Goal: Task Accomplishment & Management: Complete application form

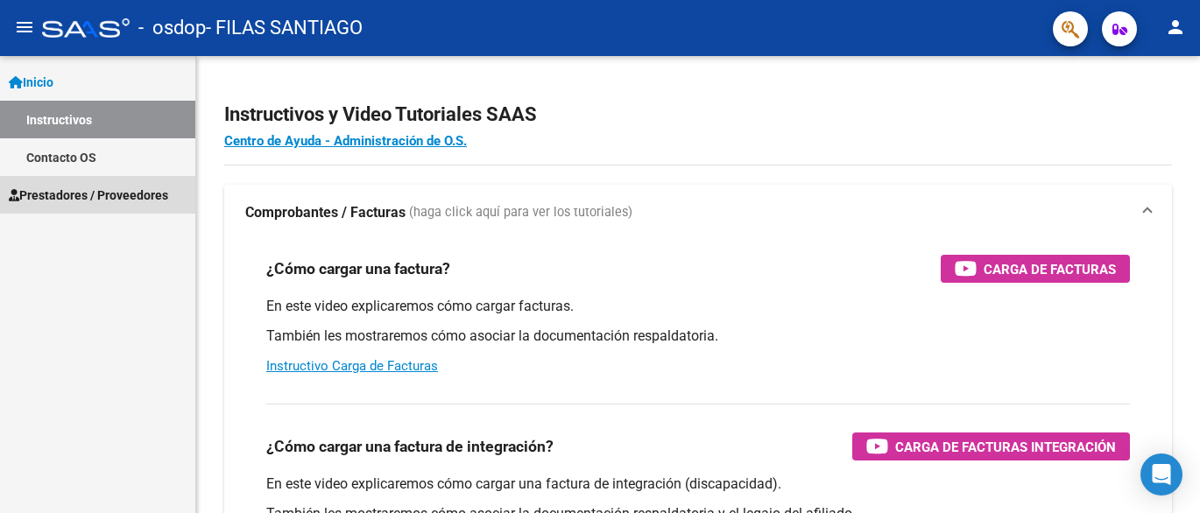
click at [138, 192] on span "Prestadores / Proveedores" at bounding box center [88, 195] width 159 height 19
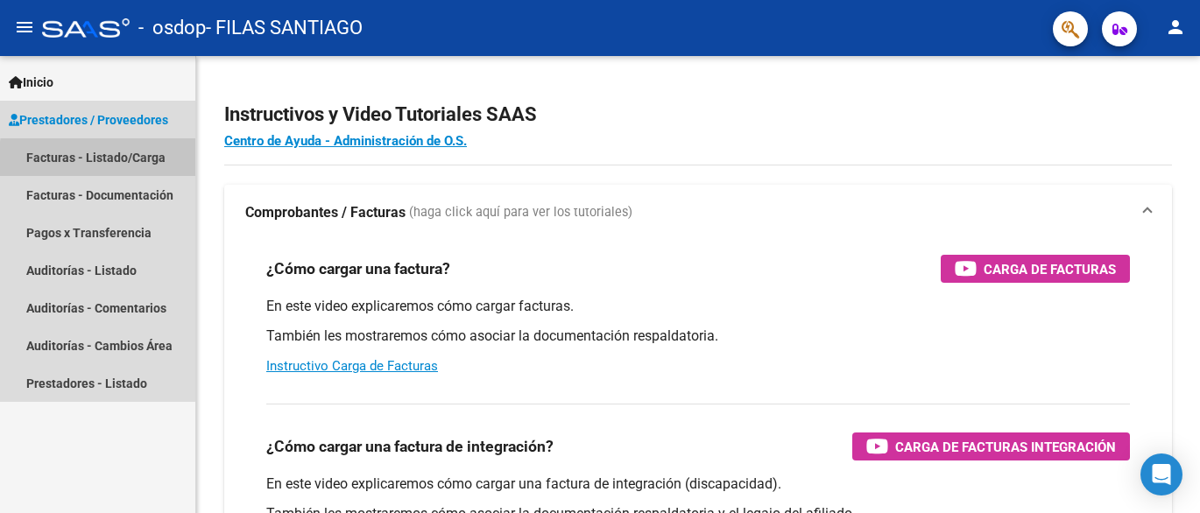
click at [131, 162] on link "Facturas - Listado/Carga" at bounding box center [97, 157] width 195 height 38
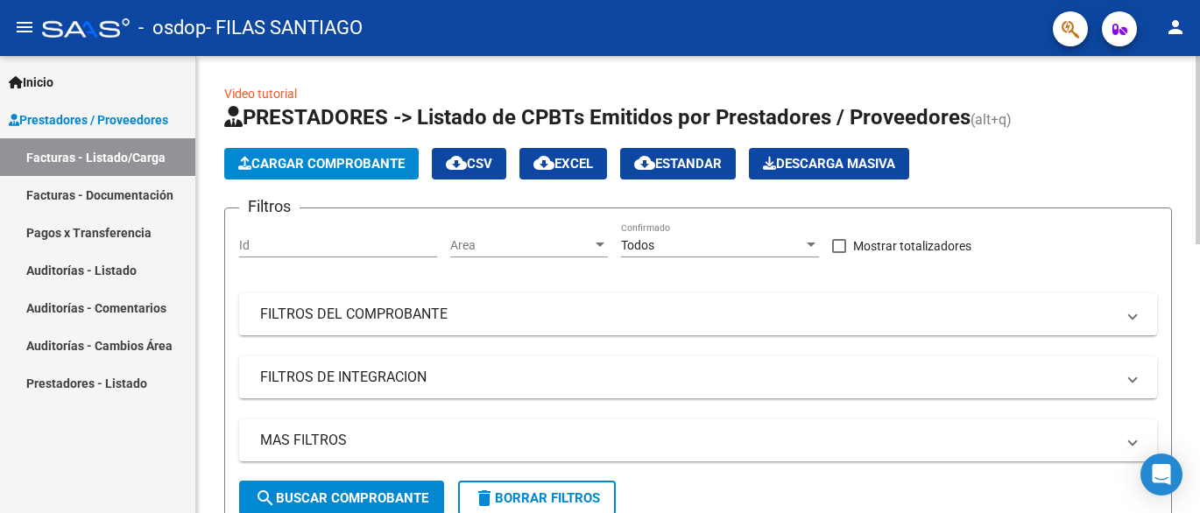
click at [392, 164] on span "Cargar Comprobante" at bounding box center [321, 164] width 166 height 16
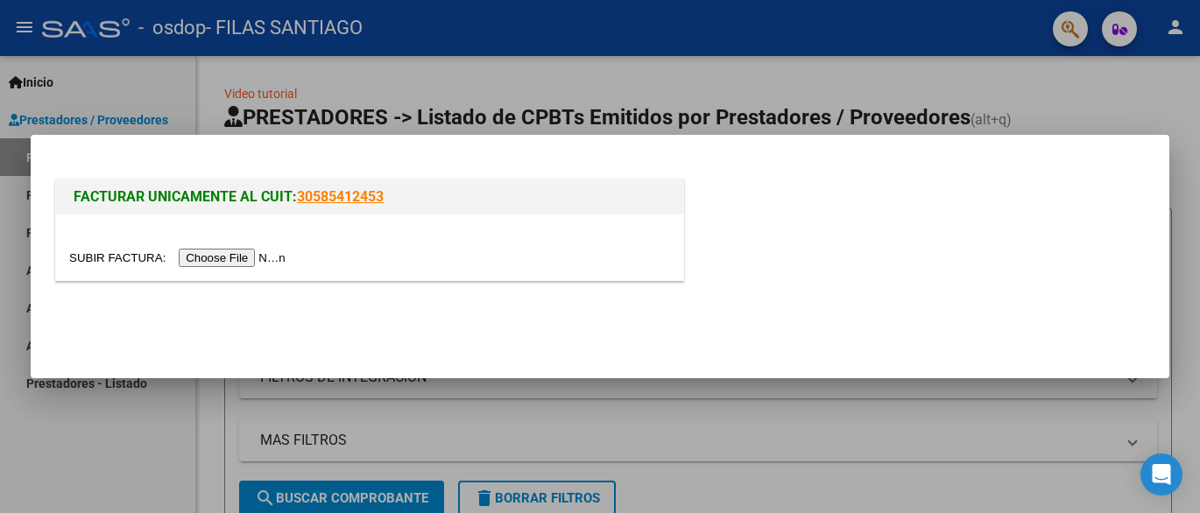
click at [257, 258] on input "file" at bounding box center [180, 258] width 222 height 18
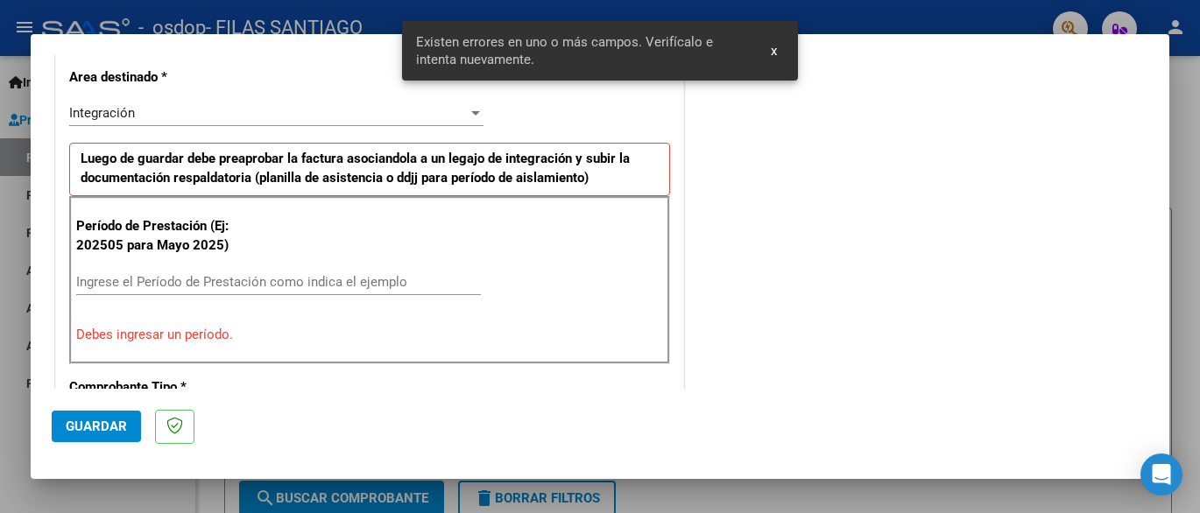
scroll to position [442, 0]
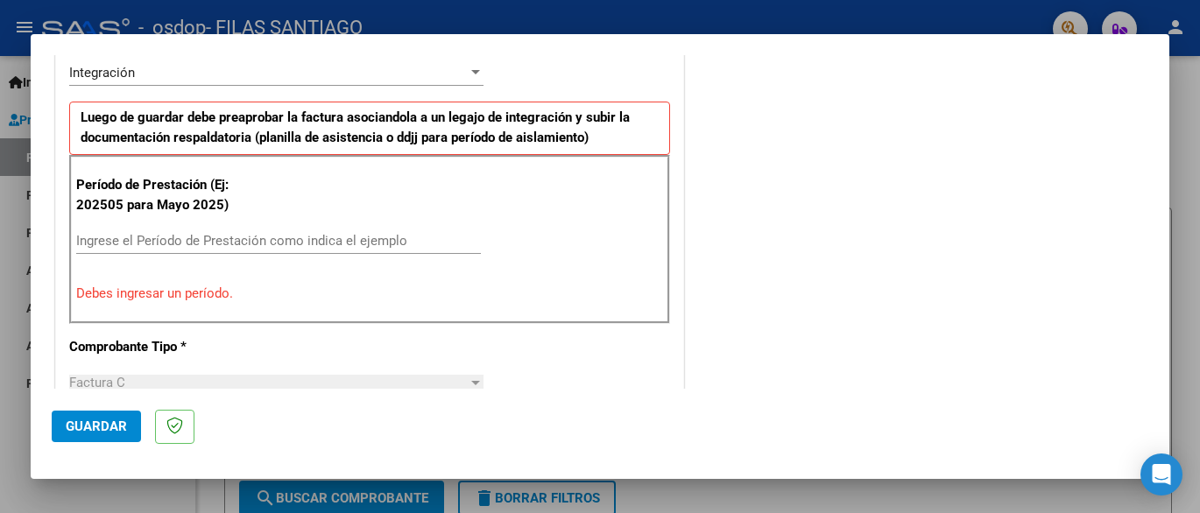
click at [153, 241] on input "Ingrese el Período de Prestación como indica el ejemplo" at bounding box center [278, 241] width 405 height 16
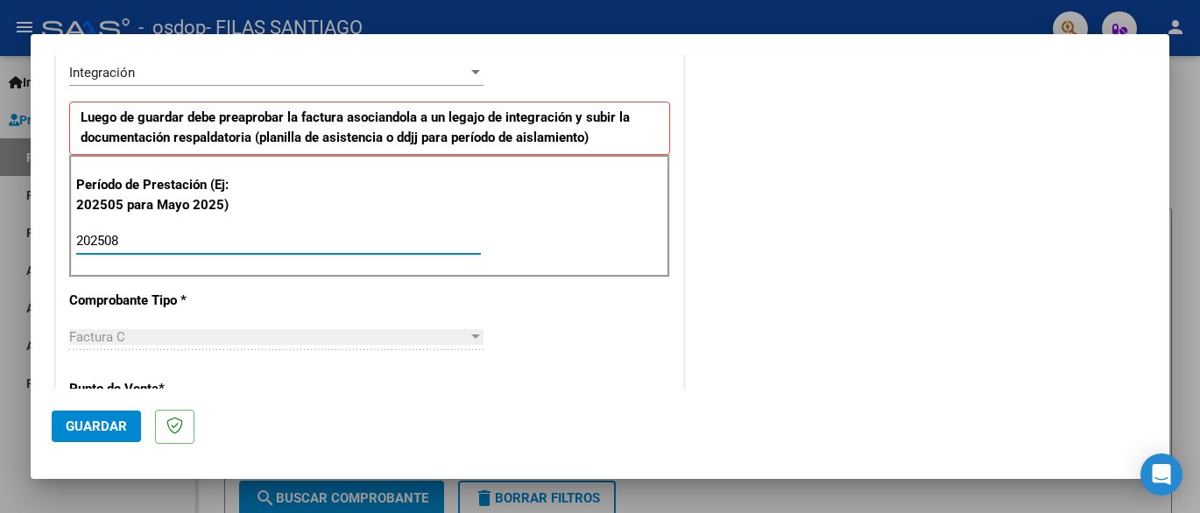
type input "202508"
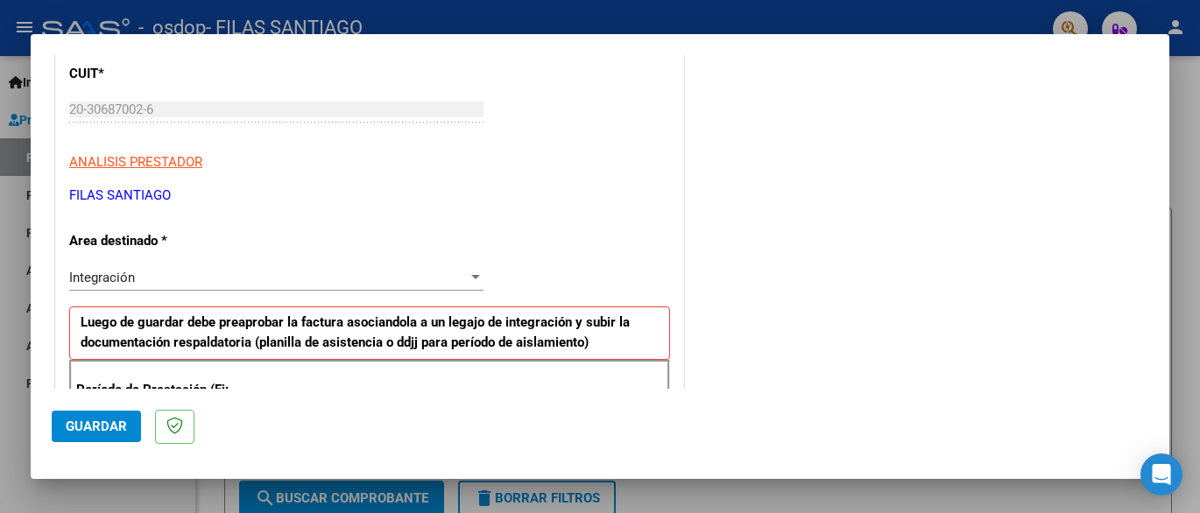
scroll to position [0, 0]
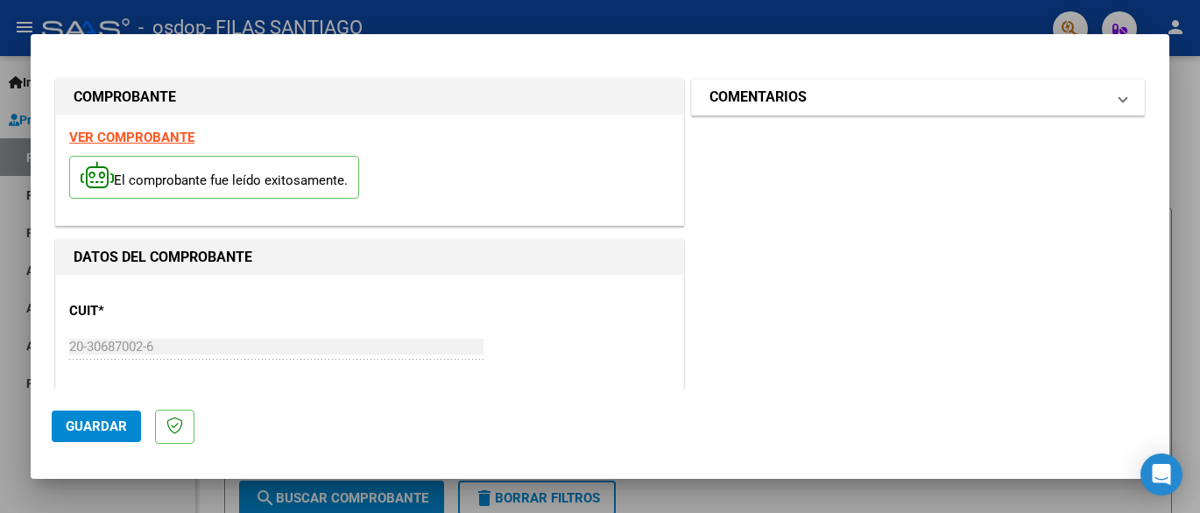
click at [1119, 107] on span at bounding box center [1122, 97] width 7 height 21
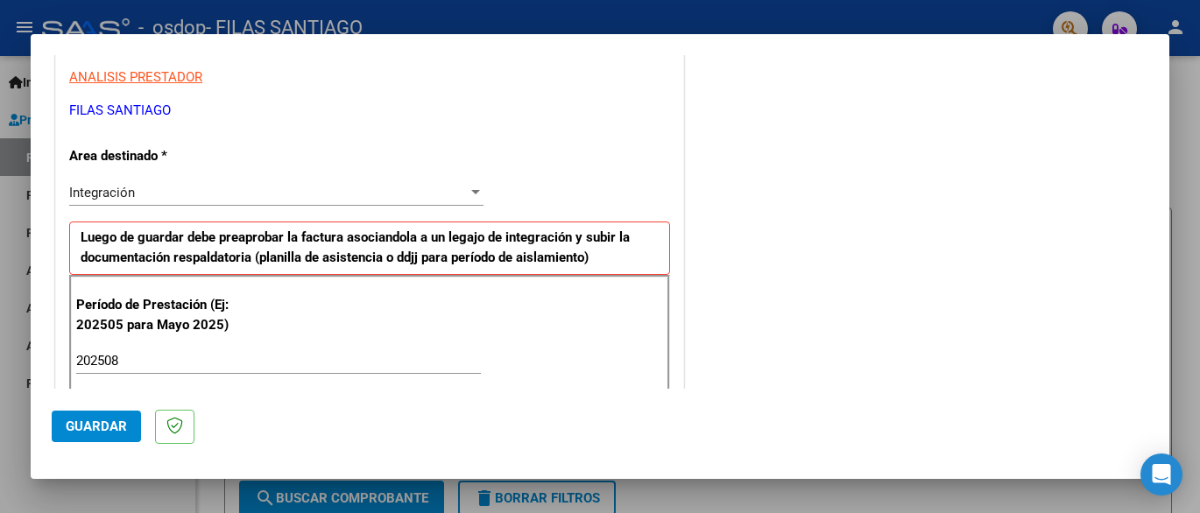
scroll to position [344, 0]
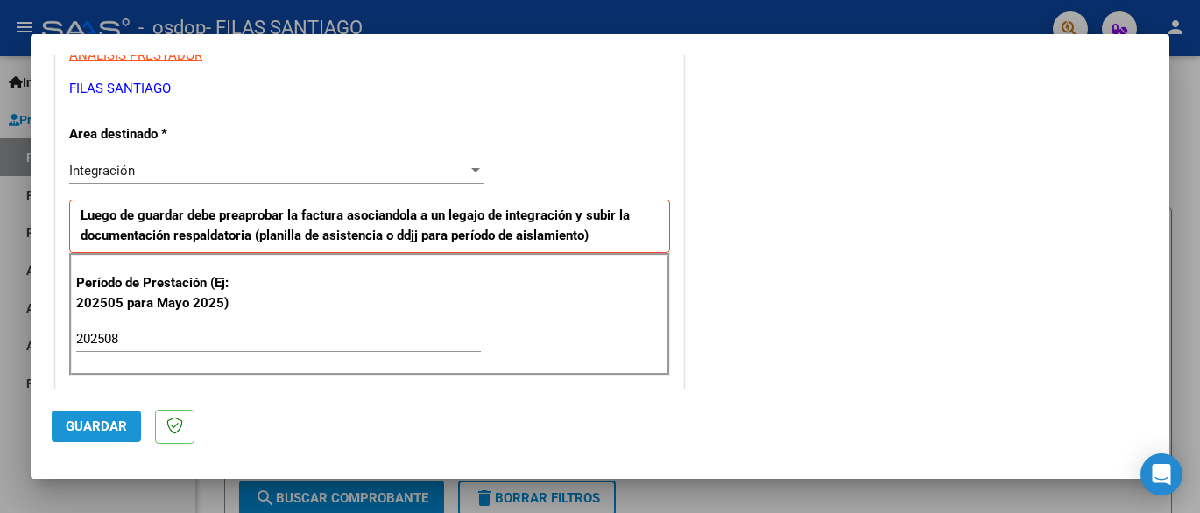
click at [129, 423] on button "Guardar" at bounding box center [96, 427] width 89 height 32
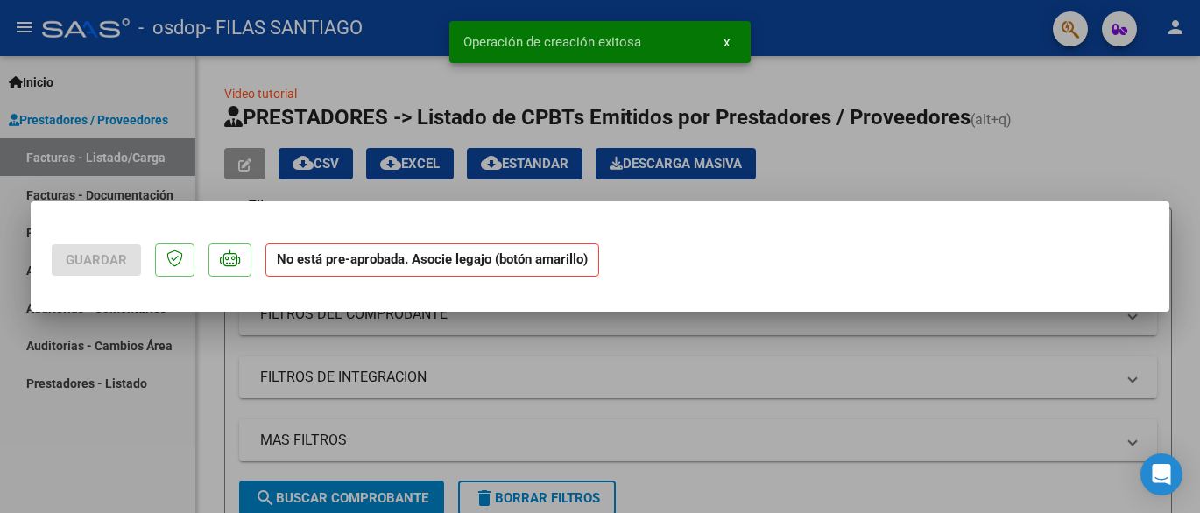
scroll to position [0, 0]
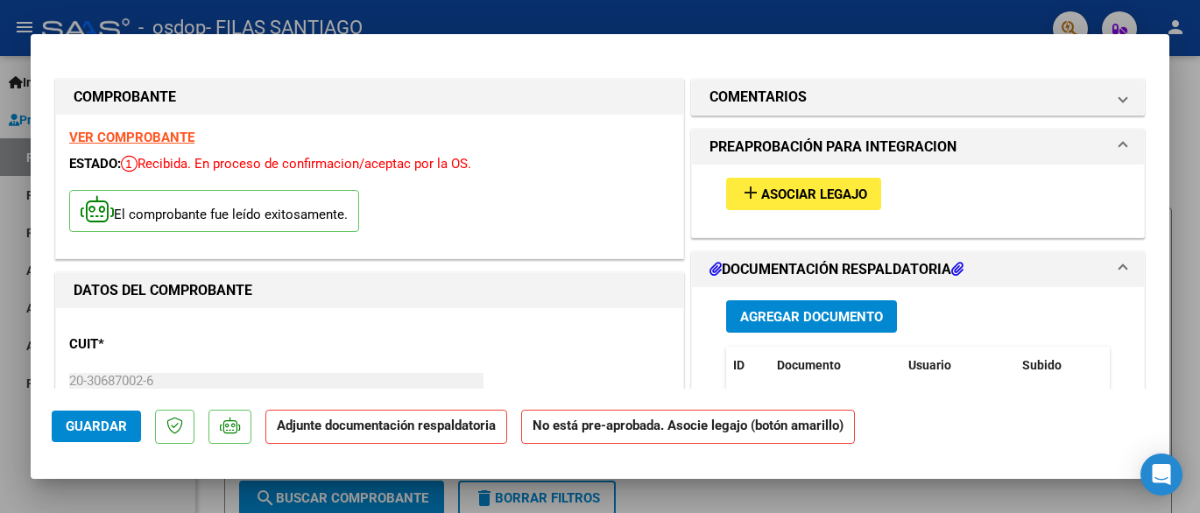
click at [847, 190] on span "Asociar Legajo" at bounding box center [814, 195] width 106 height 16
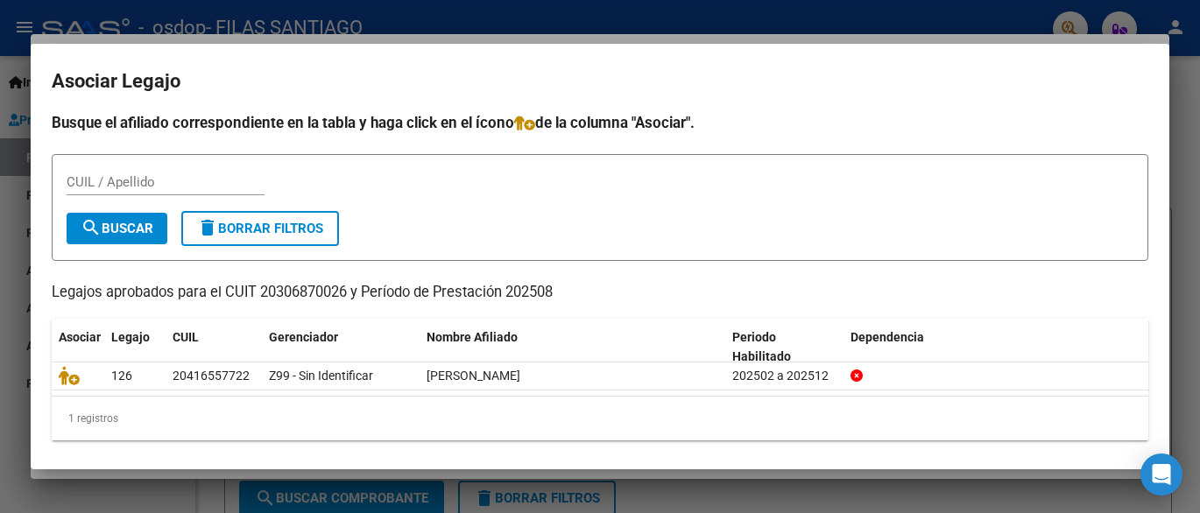
scroll to position [11, 0]
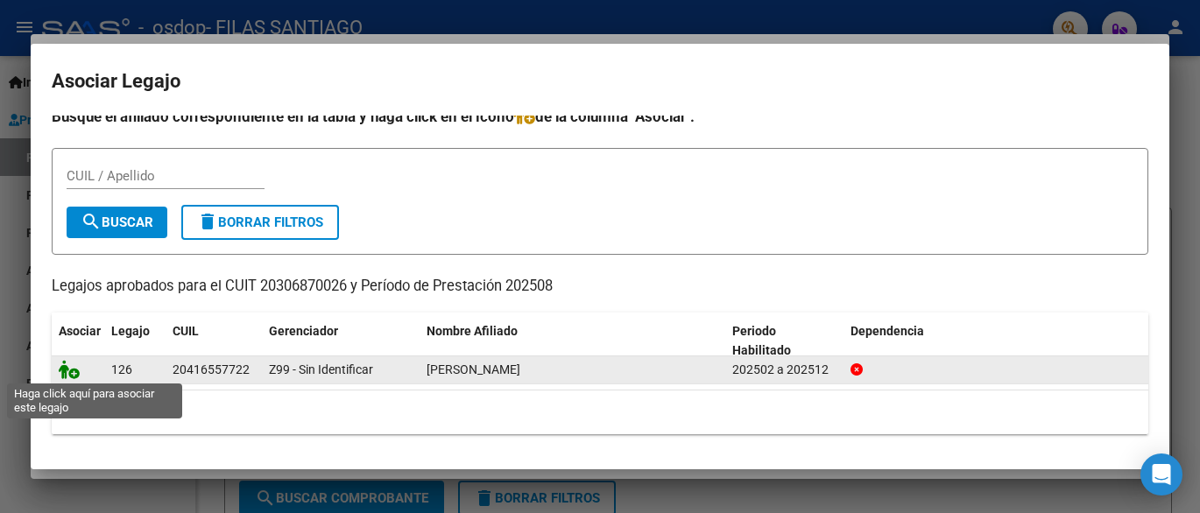
click at [73, 373] on icon at bounding box center [69, 369] width 21 height 19
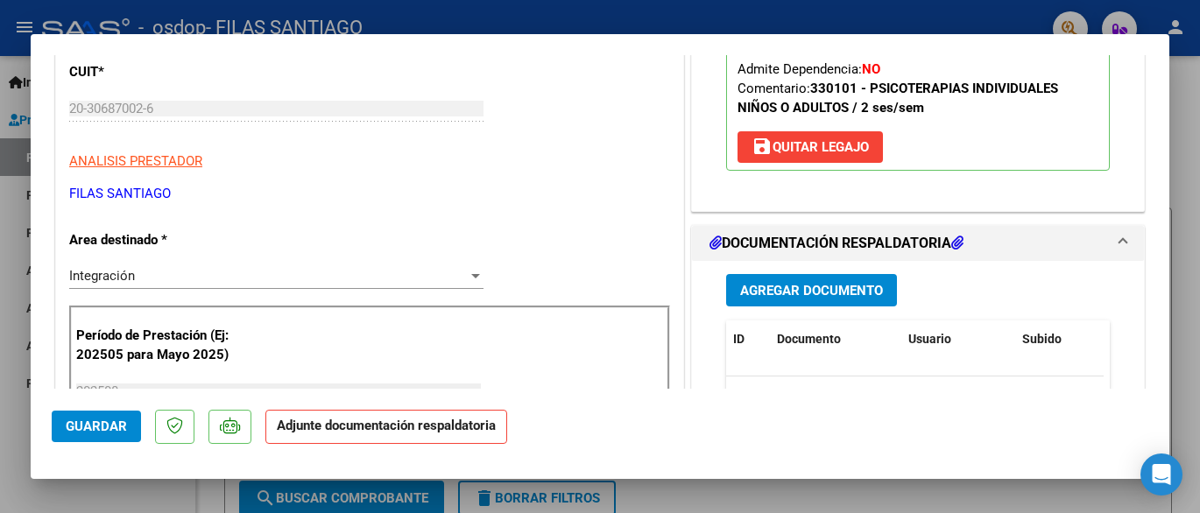
scroll to position [277, 0]
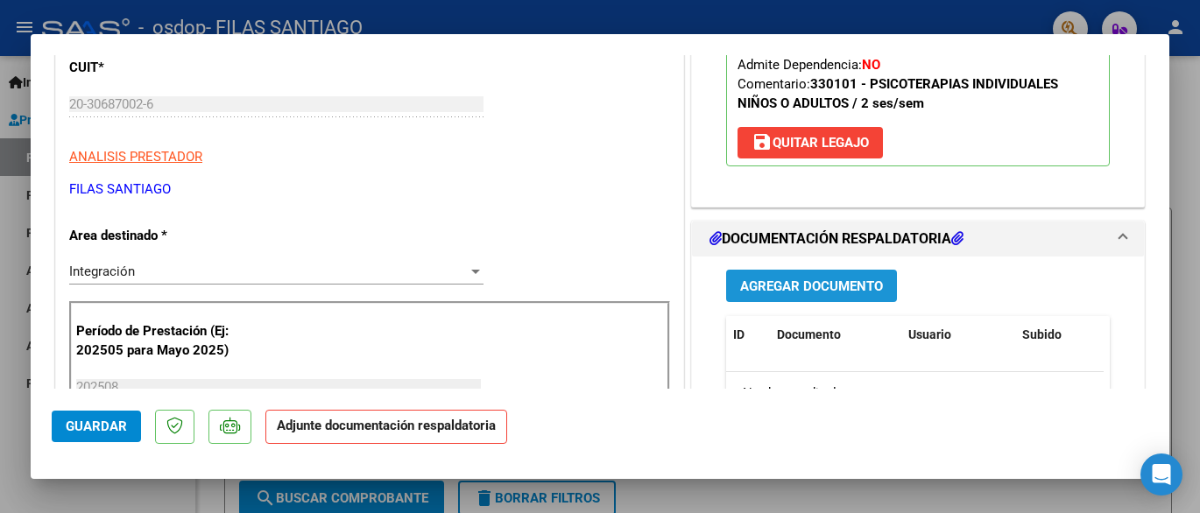
click at [821, 282] on span "Agregar Documento" at bounding box center [811, 287] width 143 height 16
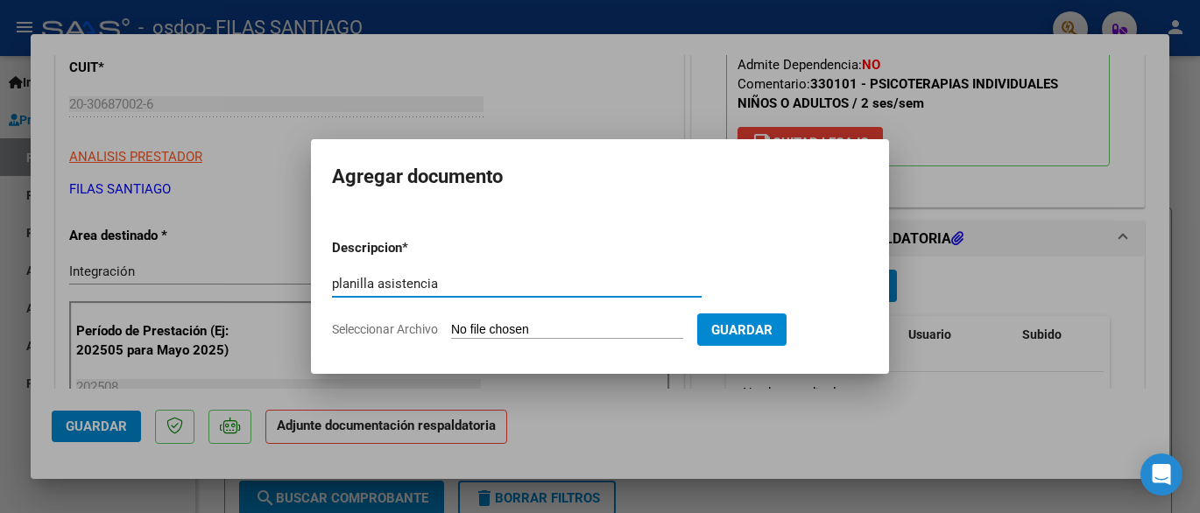
type input "planilla asistencia"
click at [538, 328] on input "Seleccionar Archivo" at bounding box center [567, 330] width 232 height 17
type input "C:\fakepath\Asistencias [DATE] [PERSON_NAME].pdf"
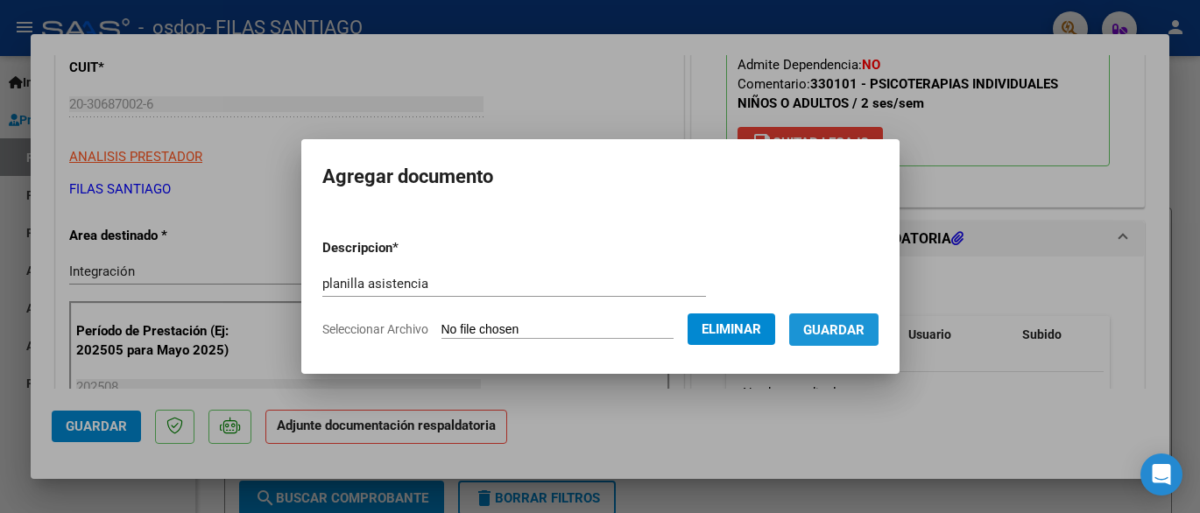
click at [830, 327] on span "Guardar" at bounding box center [833, 330] width 61 height 16
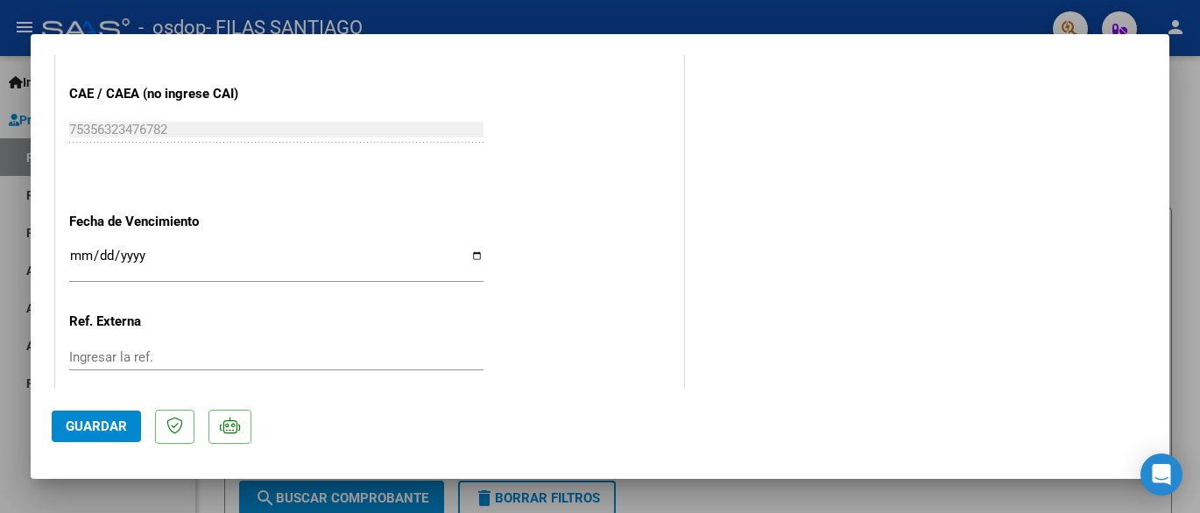
scroll to position [1234, 0]
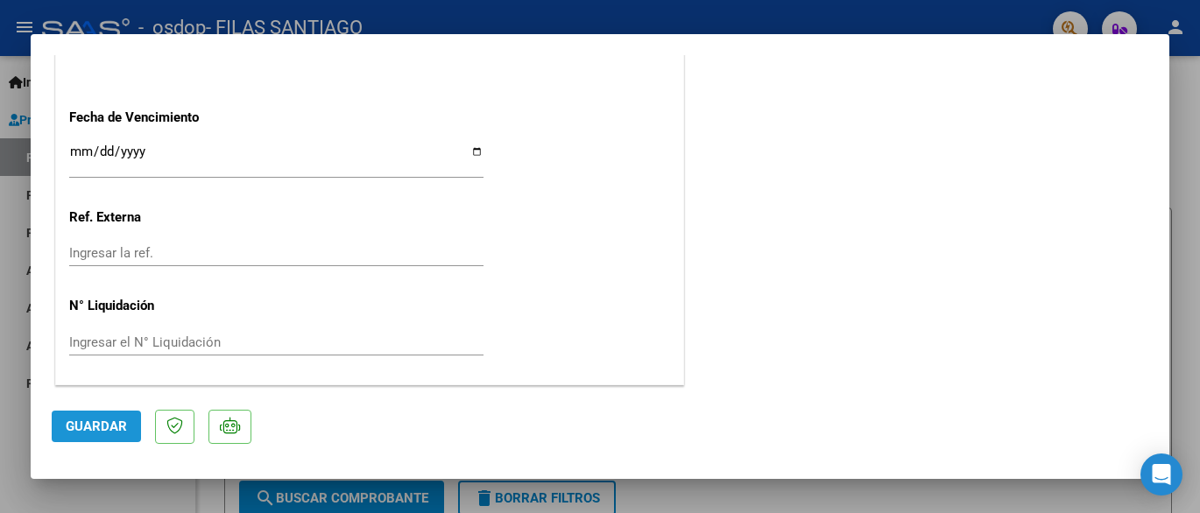
click at [88, 430] on span "Guardar" at bounding box center [96, 427] width 61 height 16
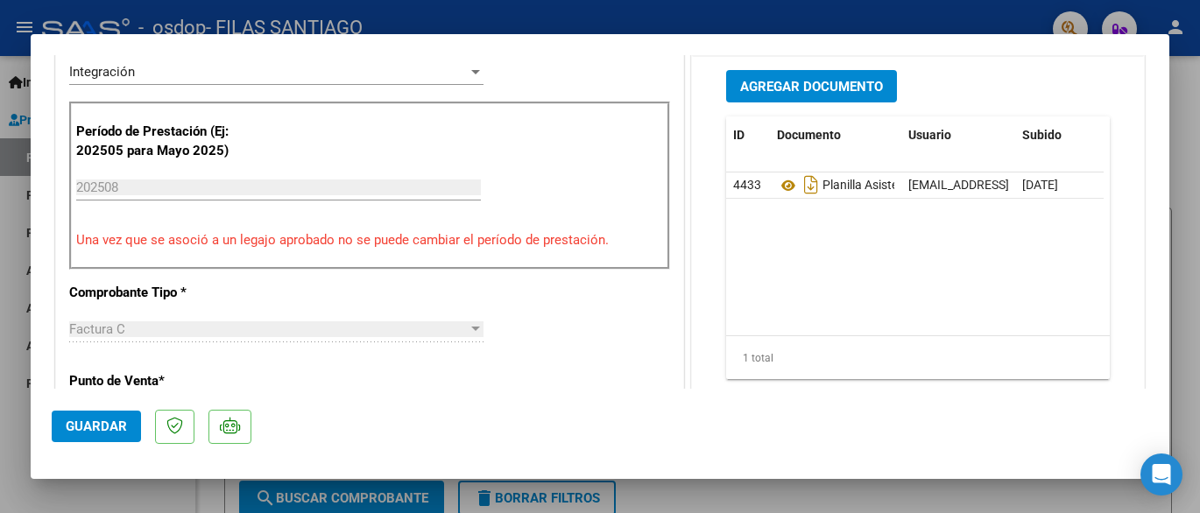
scroll to position [0, 0]
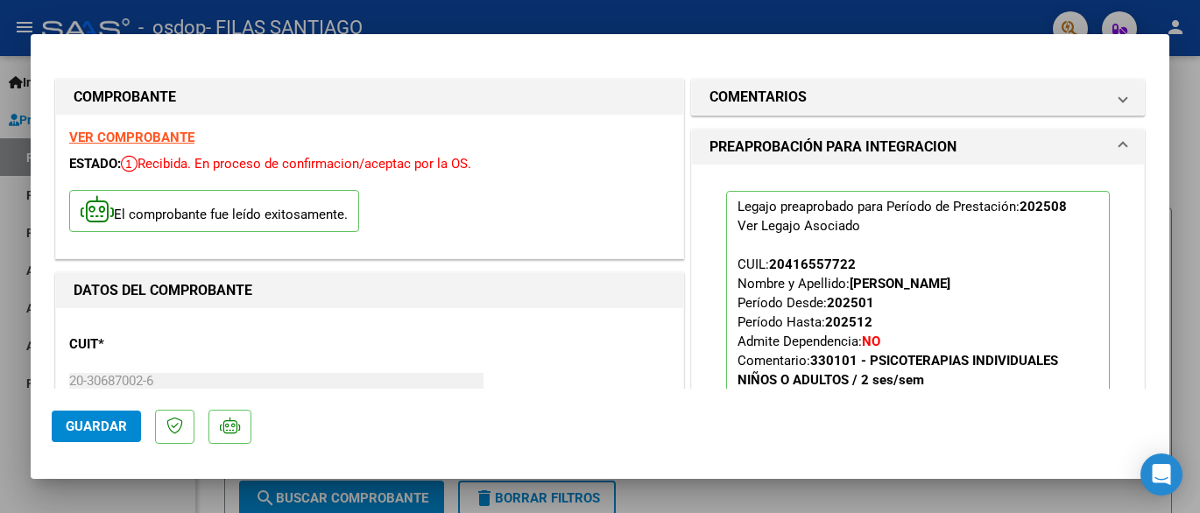
click at [1006, 7] on div at bounding box center [600, 256] width 1200 height 513
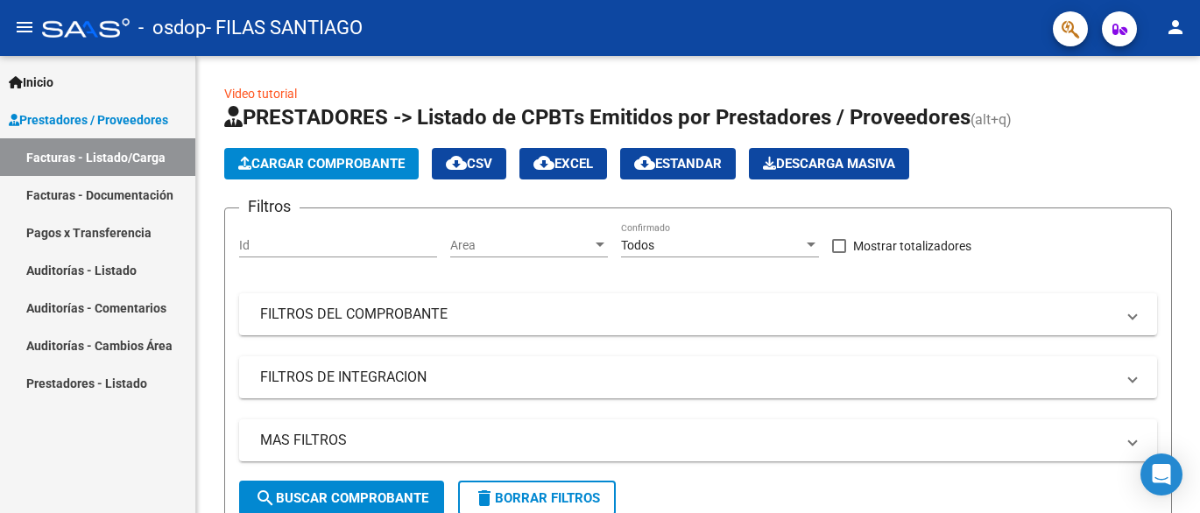
click at [1123, 32] on icon "button" at bounding box center [1119, 29] width 15 height 13
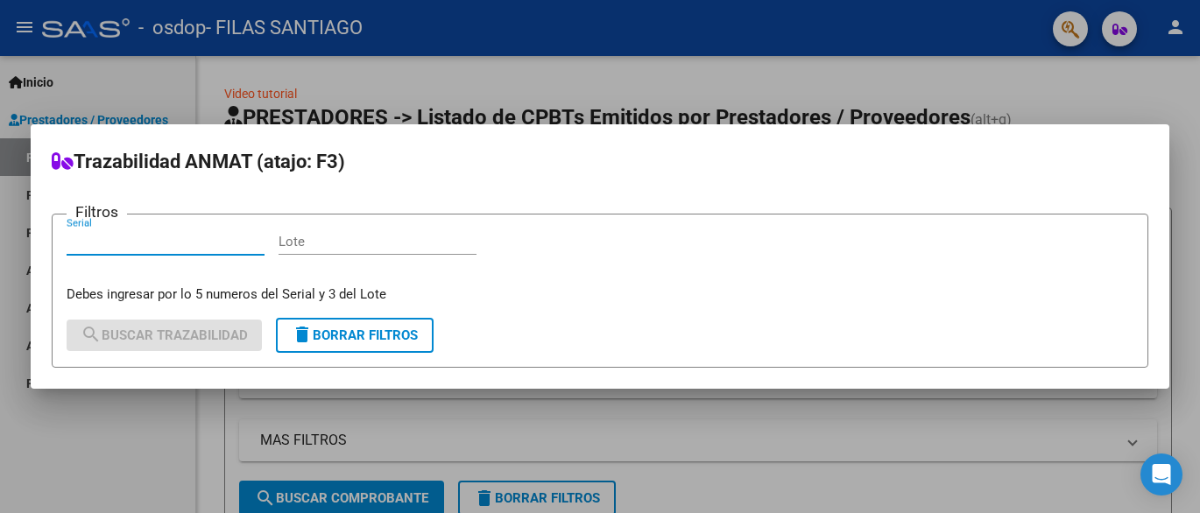
click at [1094, 77] on div at bounding box center [600, 256] width 1200 height 513
